Goal: Task Accomplishment & Management: Manage account settings

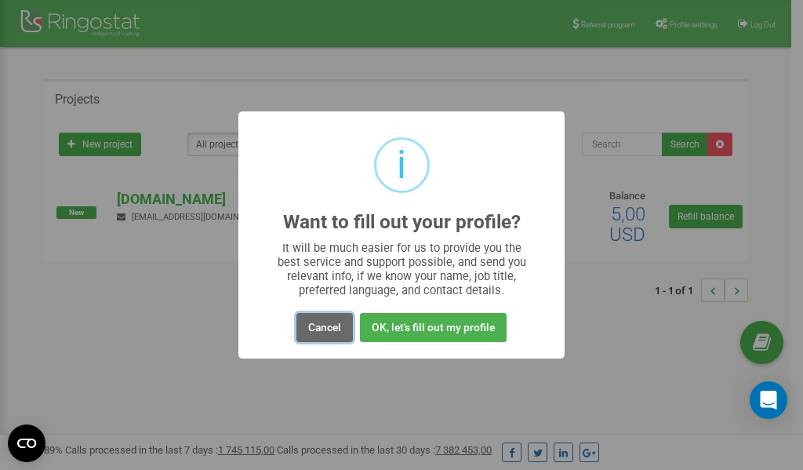
click at [318, 329] on button "Cancel" at bounding box center [324, 327] width 56 height 29
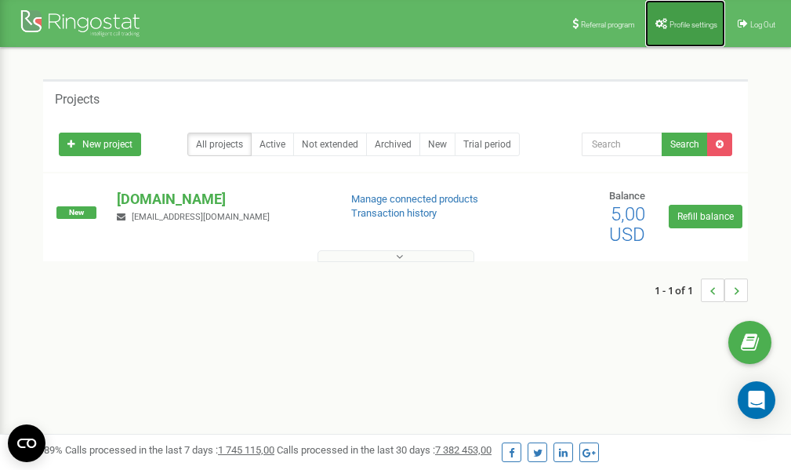
click at [682, 20] on span "Profile settings" at bounding box center [694, 24] width 48 height 9
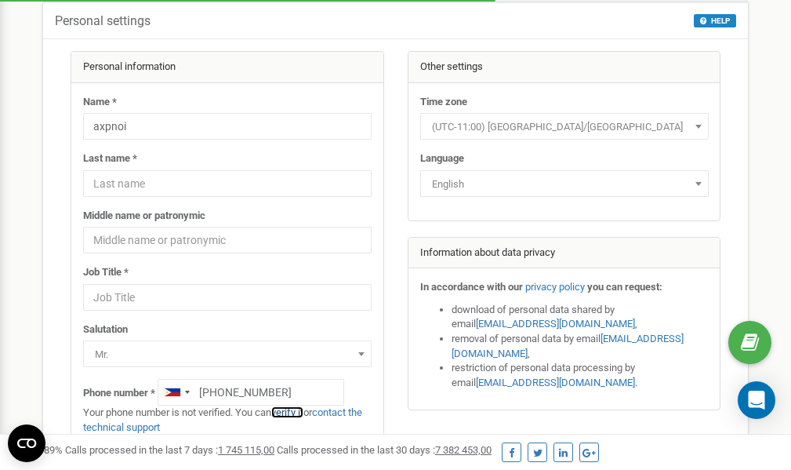
click at [293, 412] on link "verify it" at bounding box center [287, 412] width 32 height 12
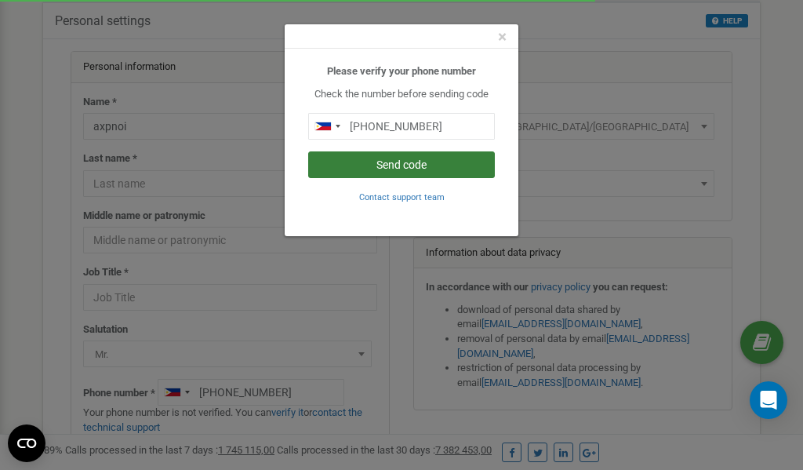
click at [411, 164] on button "Send code" at bounding box center [401, 164] width 187 height 27
